Goal: Task Accomplishment & Management: Complete application form

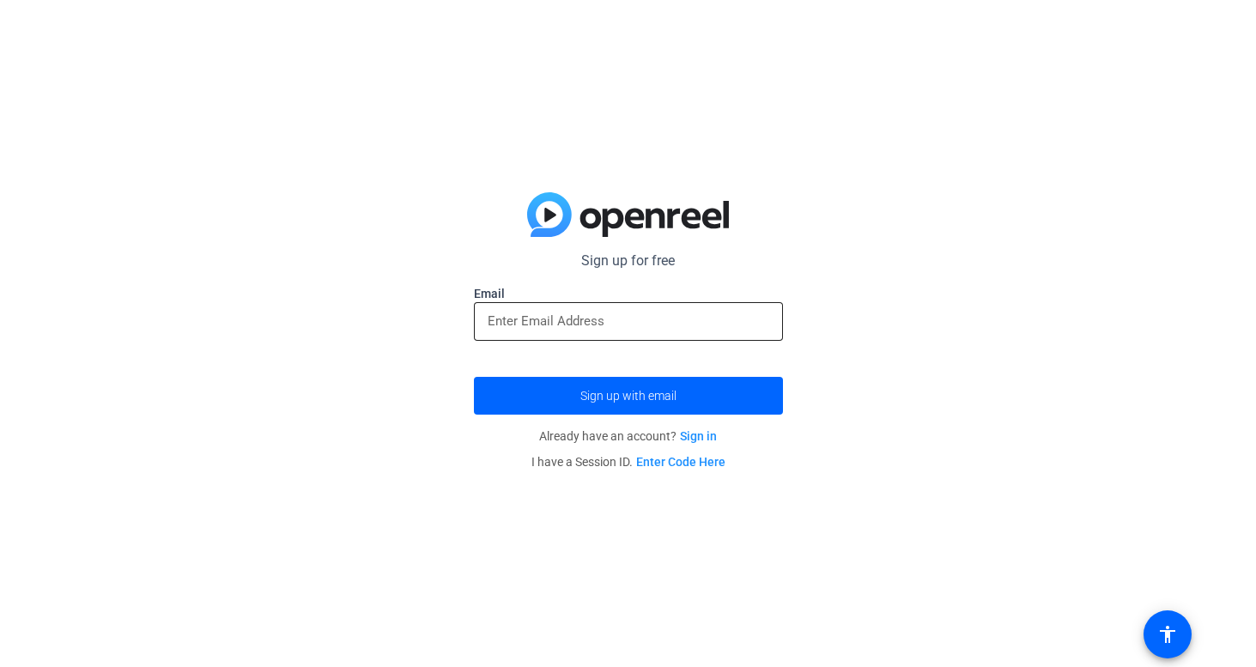
click at [580, 314] on input "email" at bounding box center [629, 321] width 282 height 21
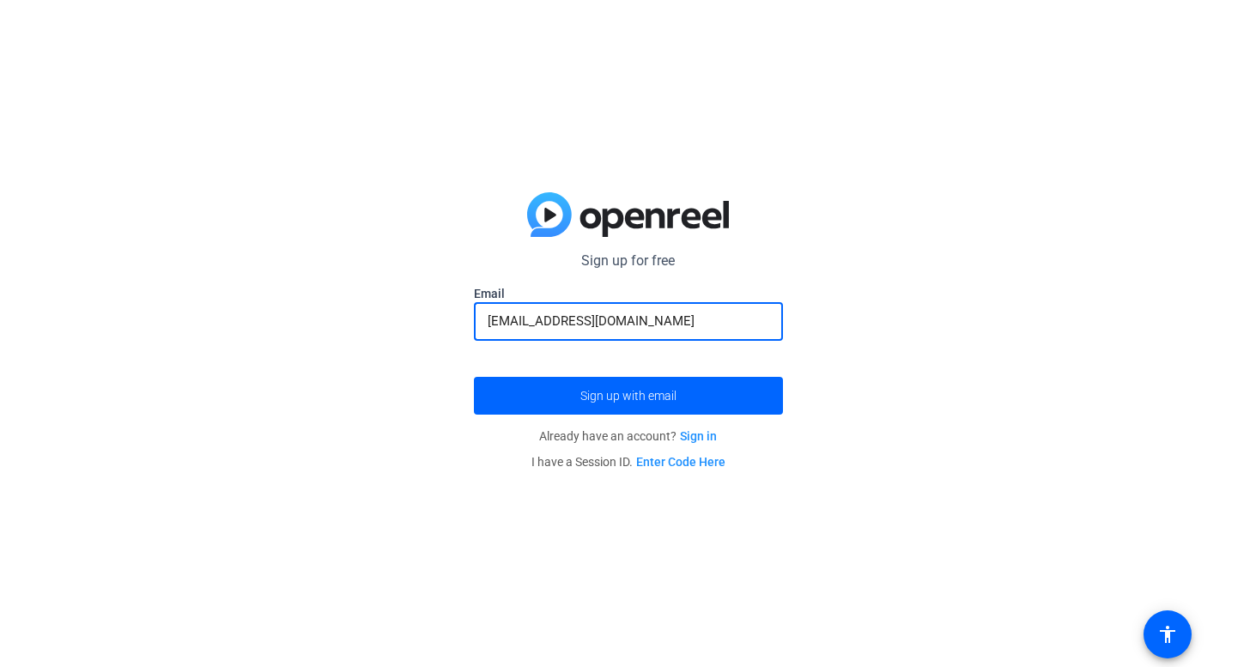
type input "[EMAIL_ADDRESS][DOMAIN_NAME]"
click at [474, 377] on button "Sign up with email" at bounding box center [628, 396] width 309 height 38
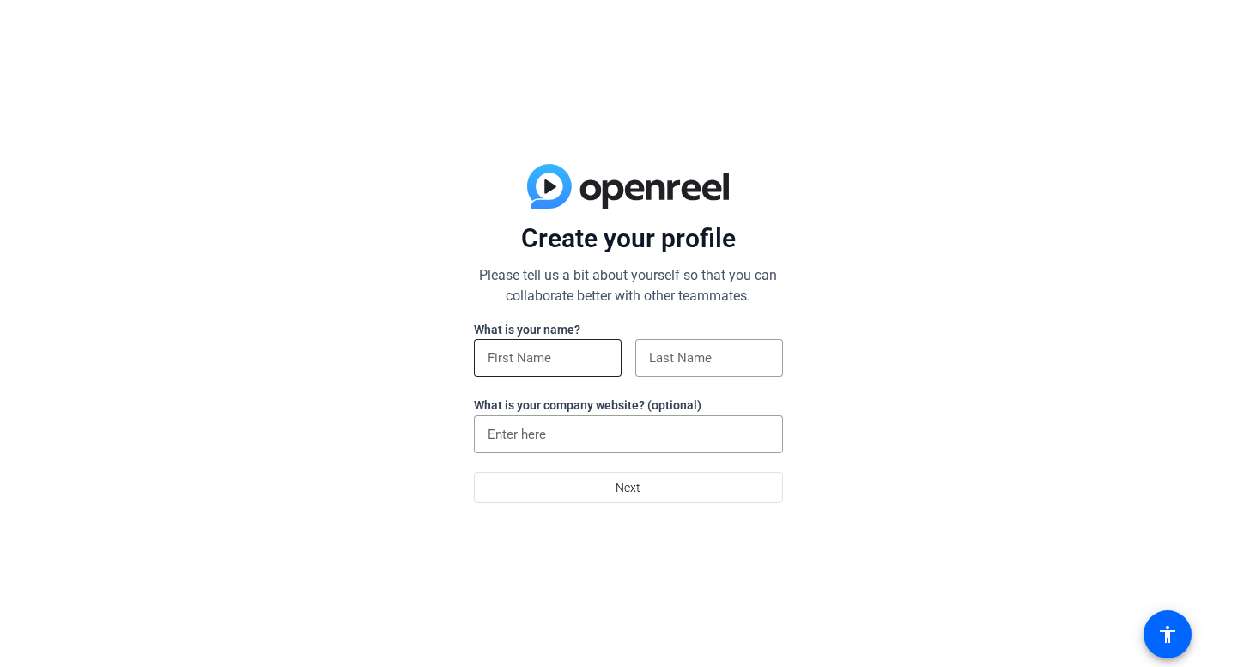
click at [550, 374] on div at bounding box center [548, 358] width 120 height 38
type input "Lilly"
click at [708, 368] on input at bounding box center [709, 358] width 120 height 21
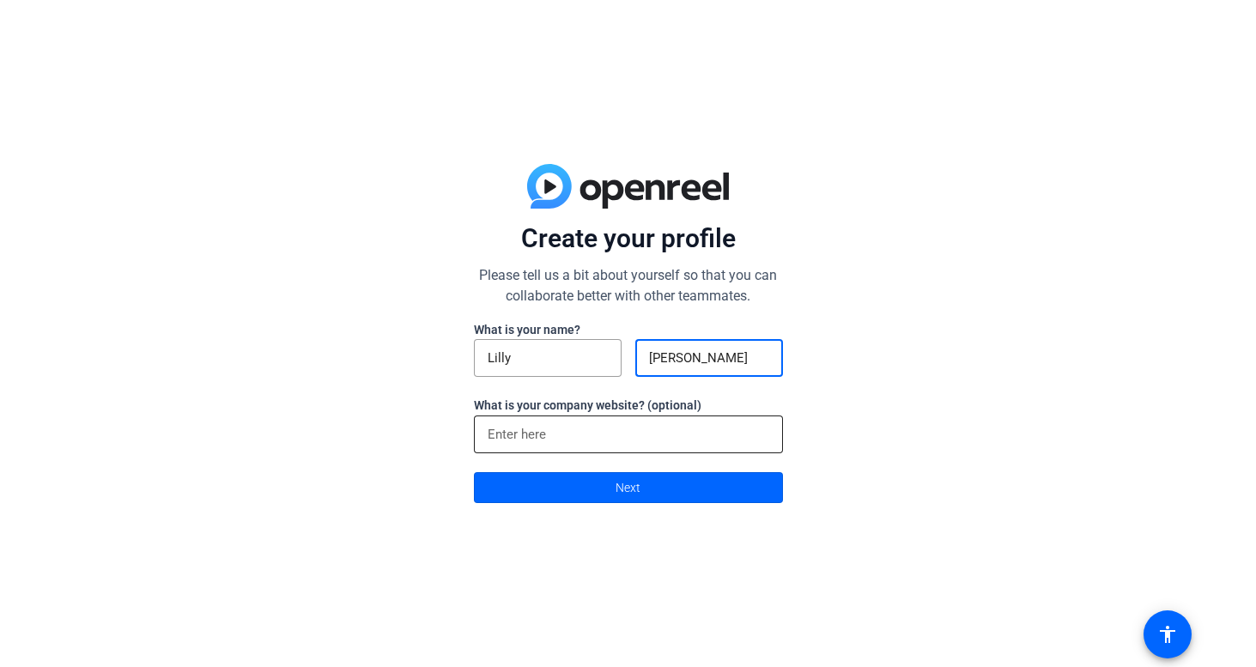
type input "[PERSON_NAME]"
click at [641, 430] on input at bounding box center [629, 434] width 282 height 21
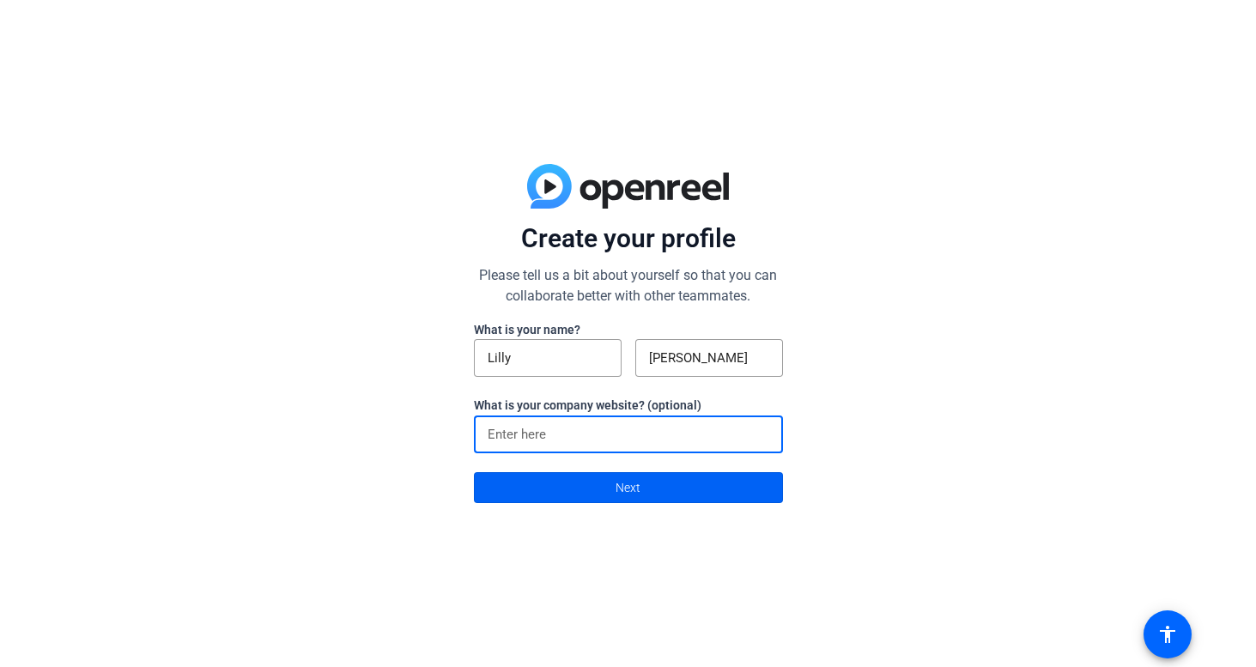
click at [659, 489] on span at bounding box center [628, 487] width 307 height 41
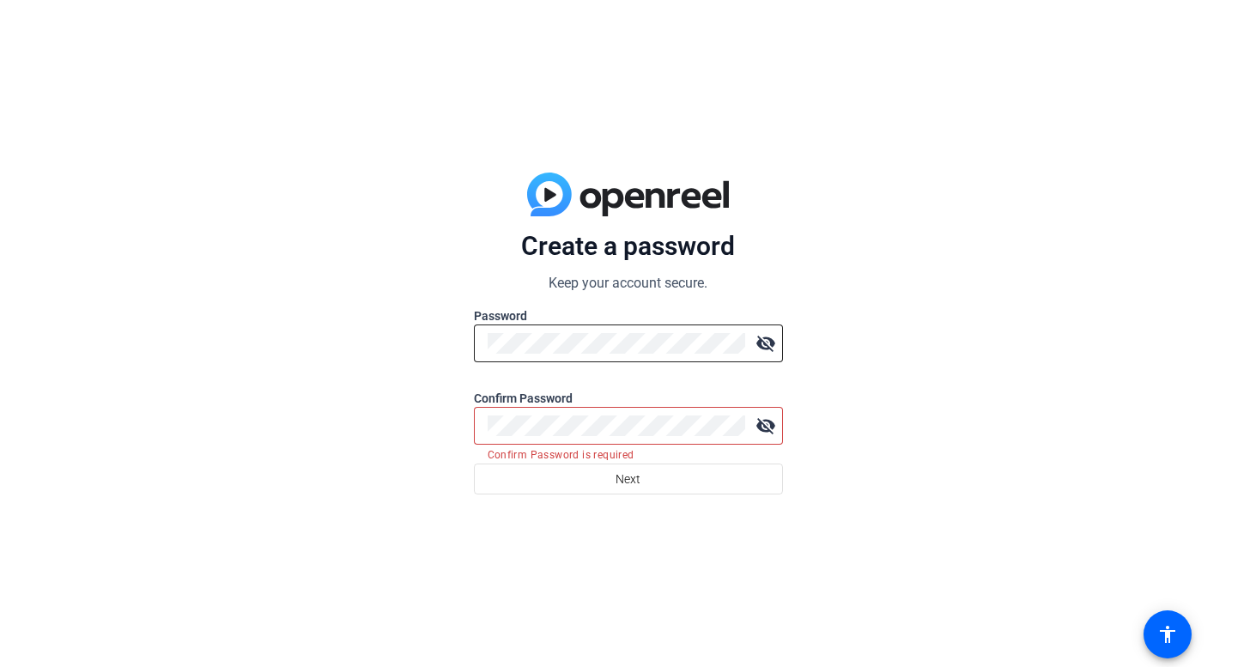
click at [766, 348] on mat-icon "visibility_off" at bounding box center [766, 343] width 34 height 34
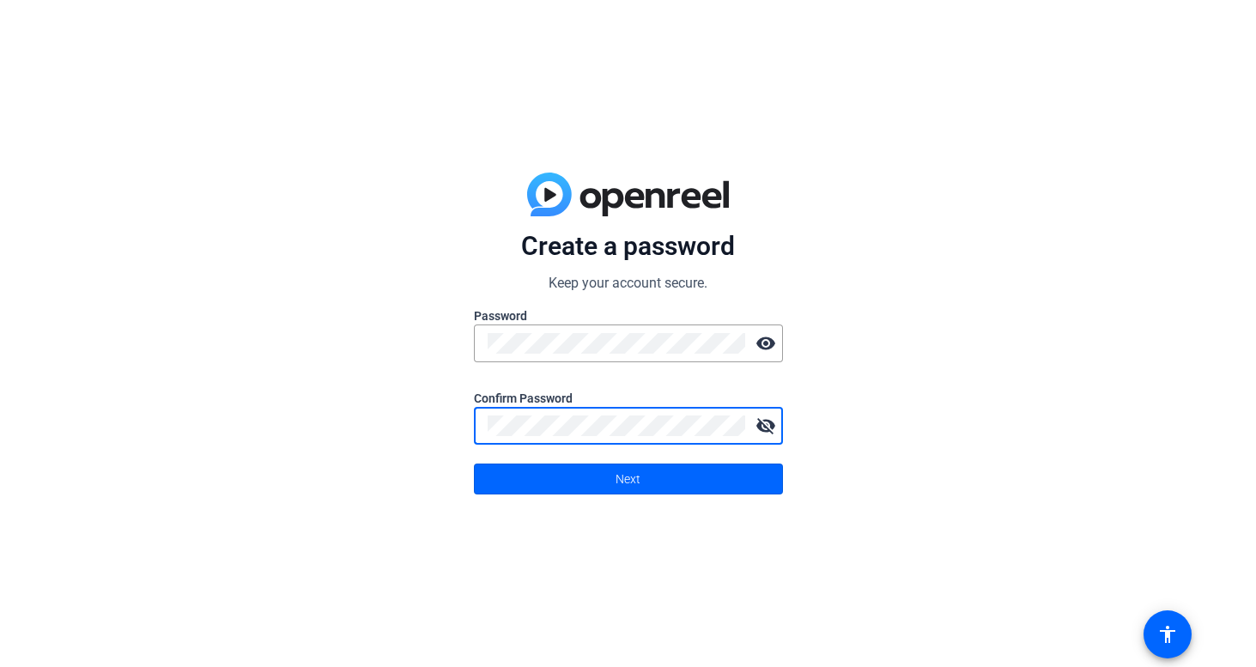
click button "Next" at bounding box center [628, 479] width 309 height 31
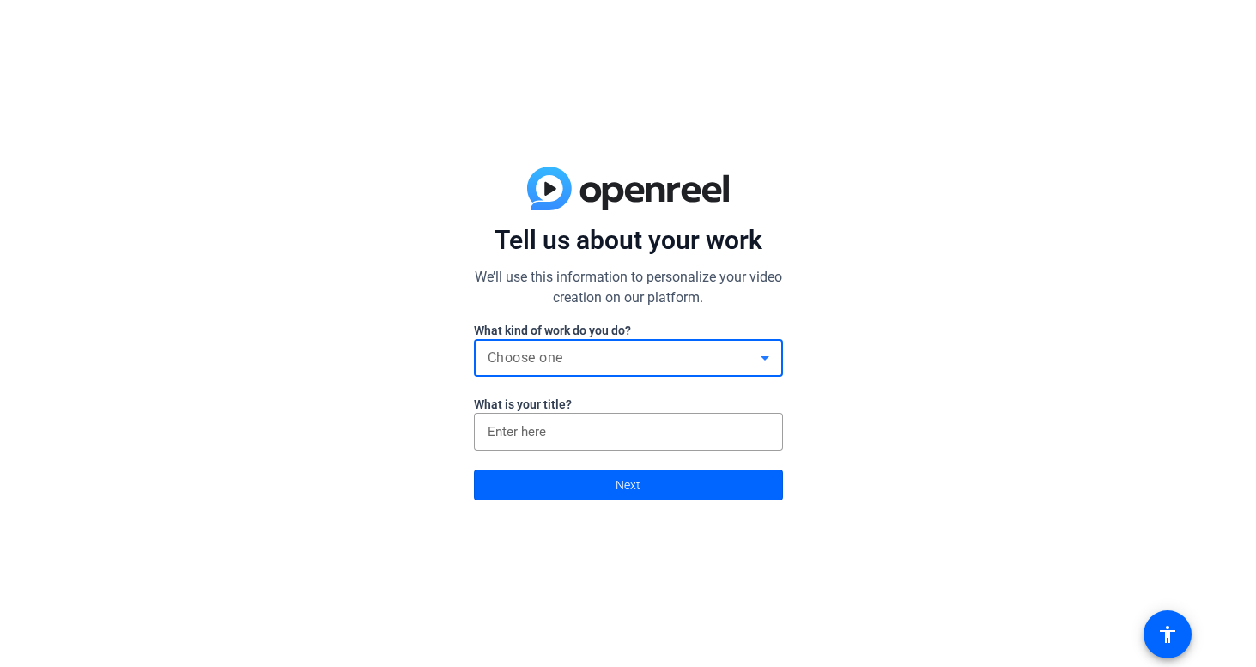
click at [731, 354] on div "Choose one" at bounding box center [624, 358] width 273 height 21
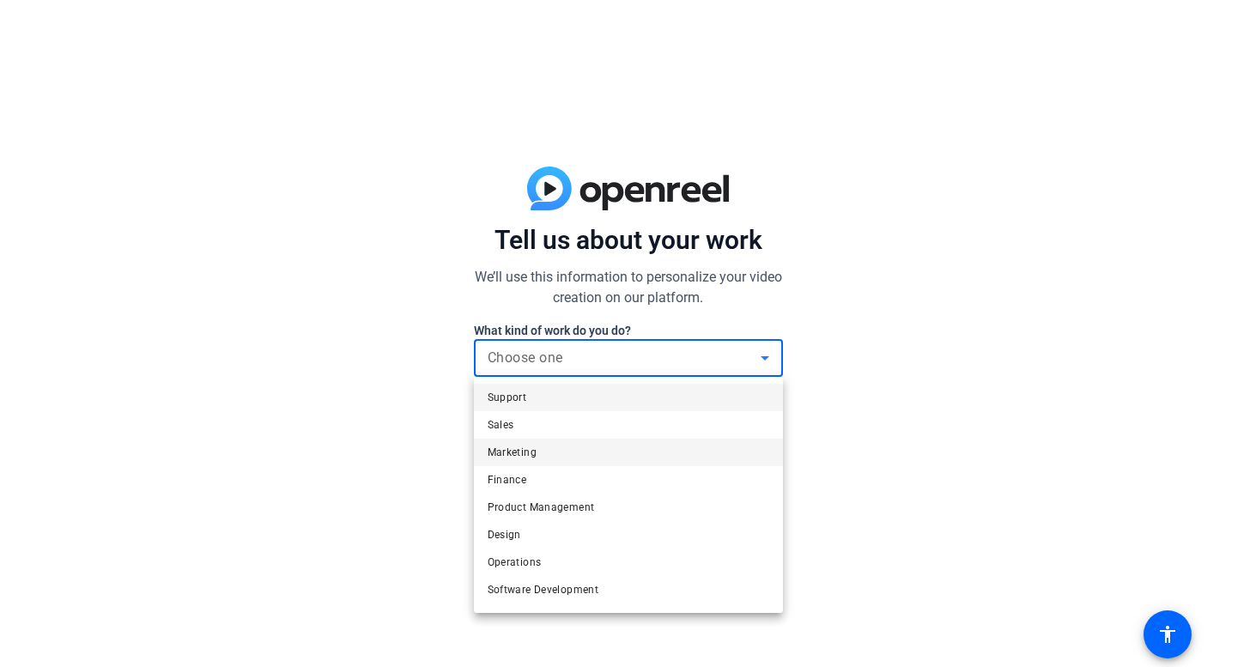
click at [666, 461] on mat-option "Marketing" at bounding box center [628, 452] width 309 height 27
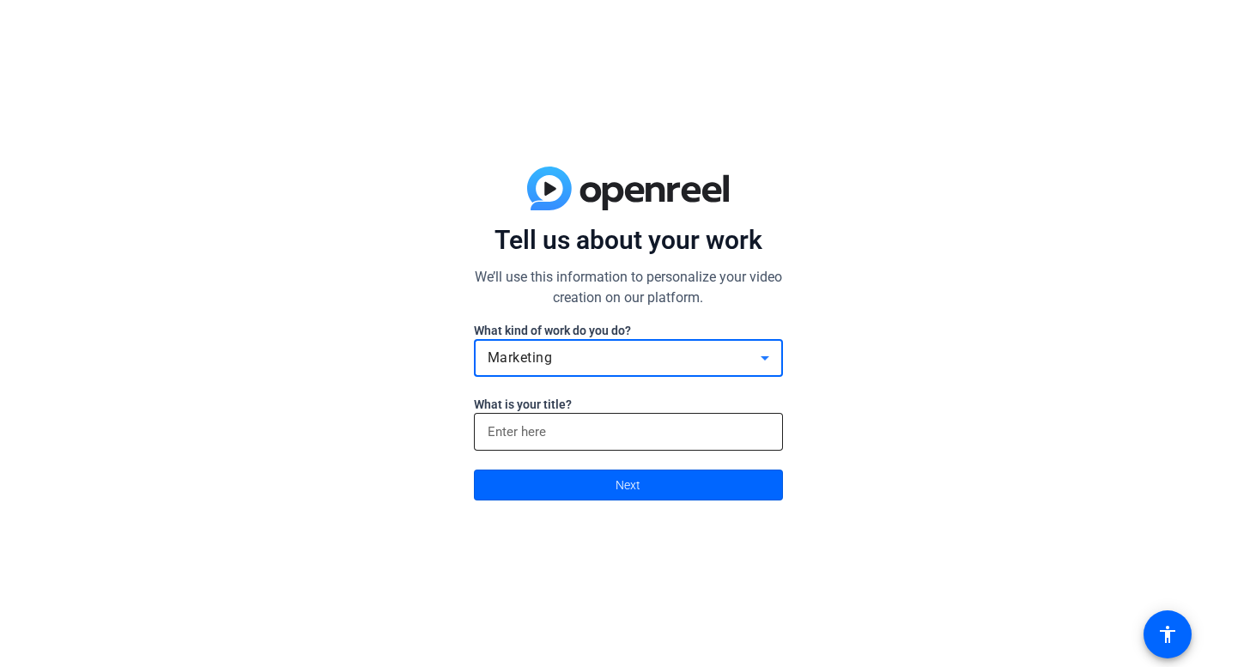
click at [663, 429] on input at bounding box center [629, 432] width 282 height 21
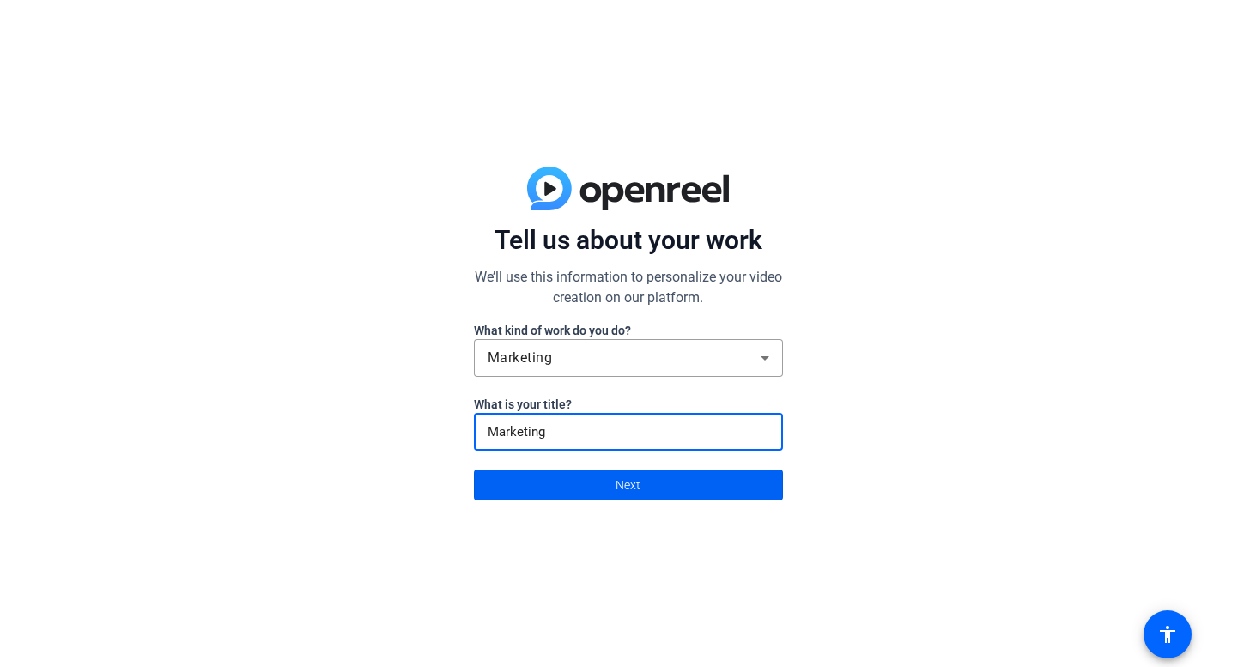
type input "Marketing"
click at [671, 477] on span at bounding box center [628, 485] width 307 height 41
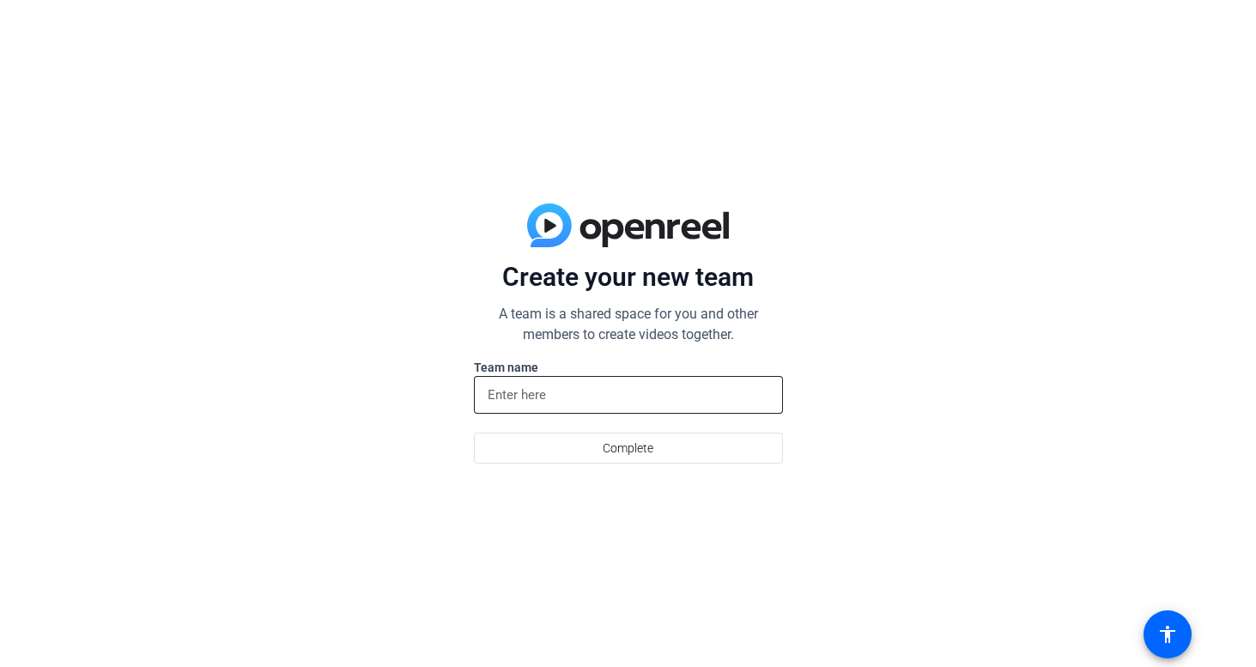
click at [647, 394] on input at bounding box center [629, 395] width 282 height 21
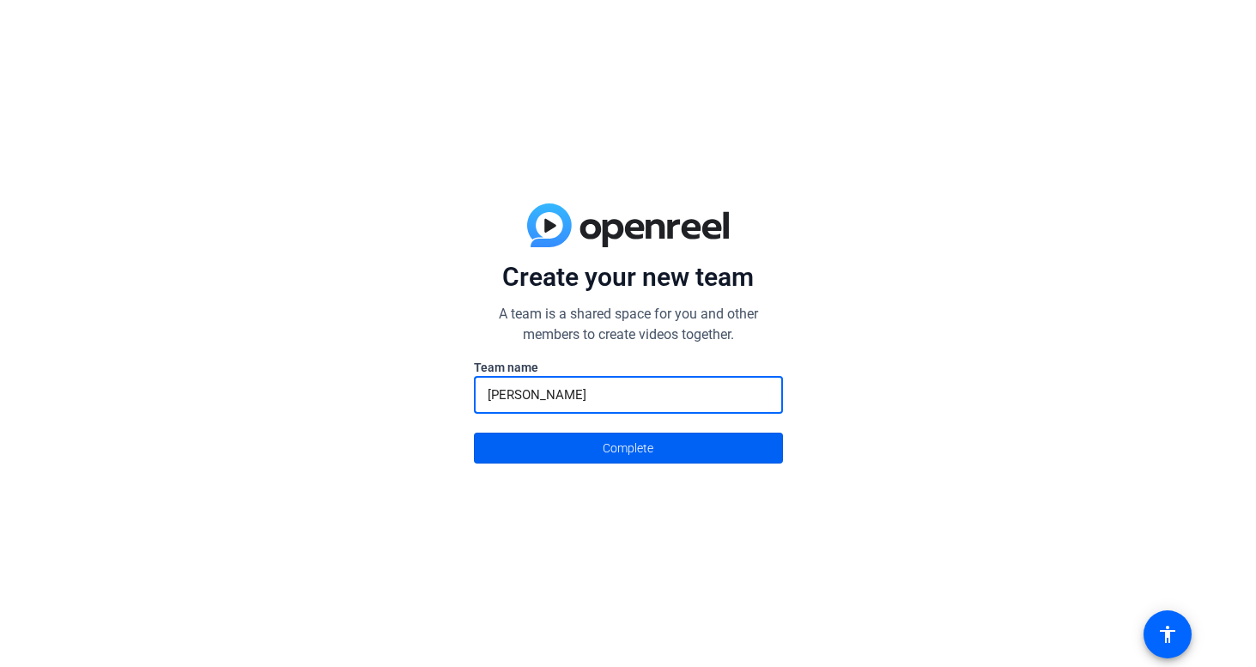
type input "Haynes"
click at [629, 440] on span "Complete" at bounding box center [628, 448] width 51 height 33
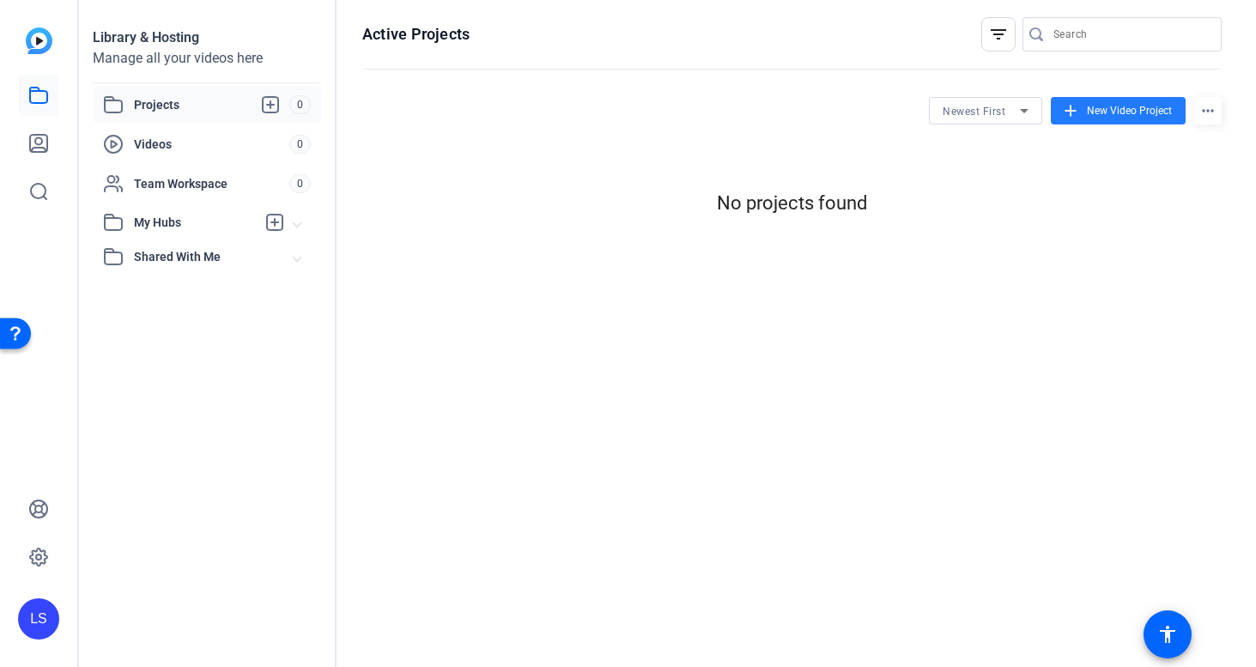
click at [1126, 100] on span at bounding box center [1118, 110] width 135 height 41
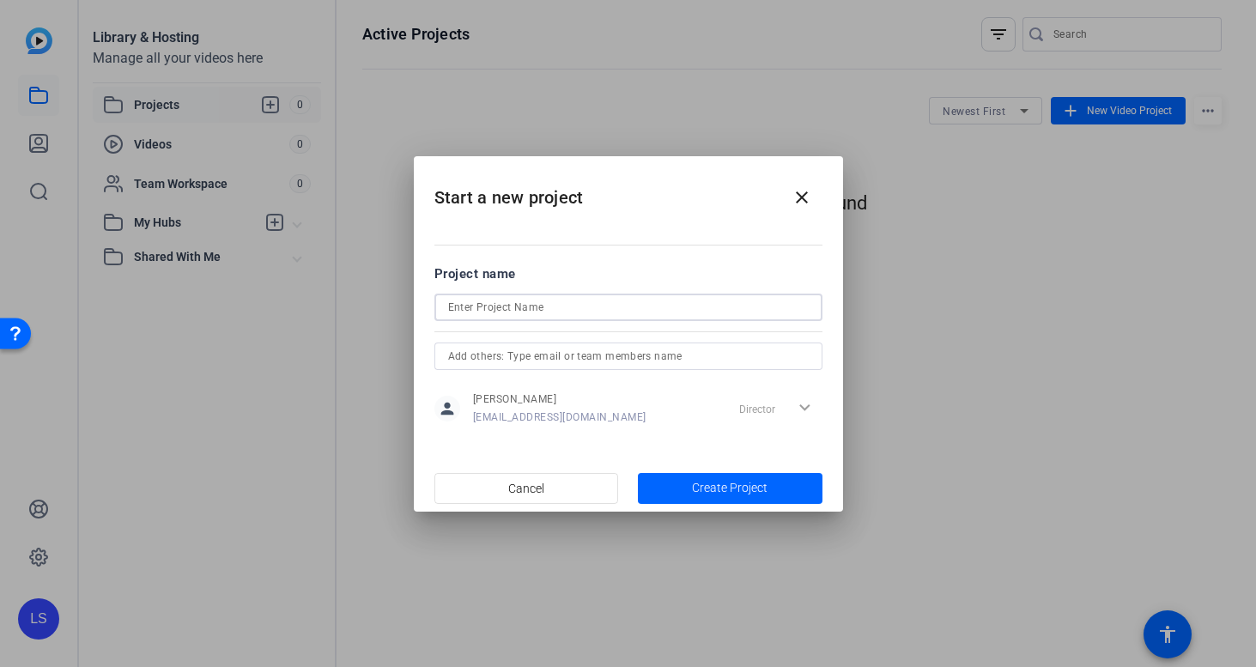
click at [677, 312] on input at bounding box center [628, 307] width 361 height 21
type input "All Company Meeting"
click at [724, 499] on span "button" at bounding box center [730, 488] width 185 height 41
